Goal: Task Accomplishment & Management: Manage account settings

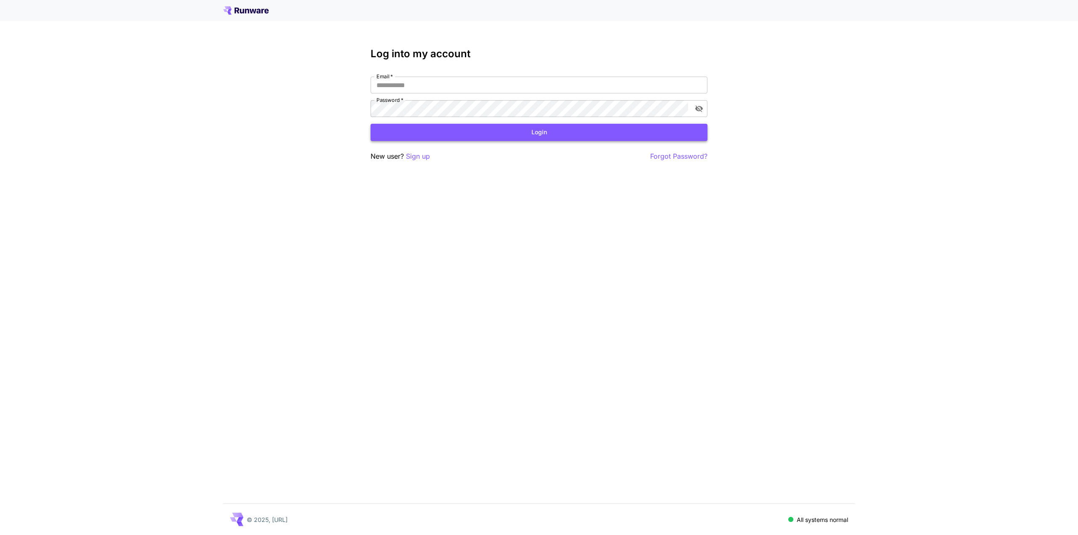
type input "**********"
click at [505, 139] on button "Login" at bounding box center [539, 132] width 337 height 17
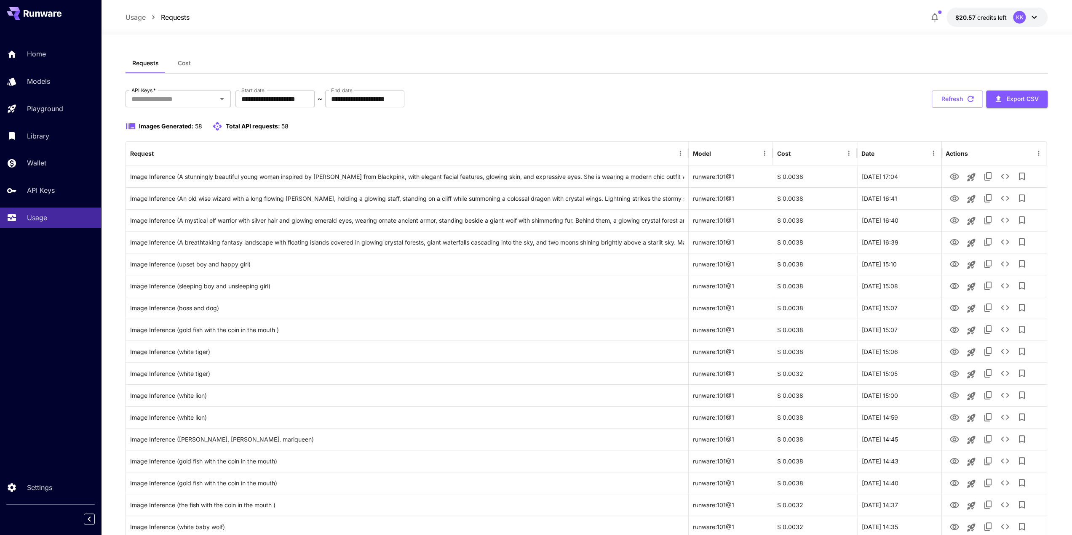
click at [591, 105] on div "**********" at bounding box center [587, 99] width 922 height 17
